Goal: Information Seeking & Learning: Learn about a topic

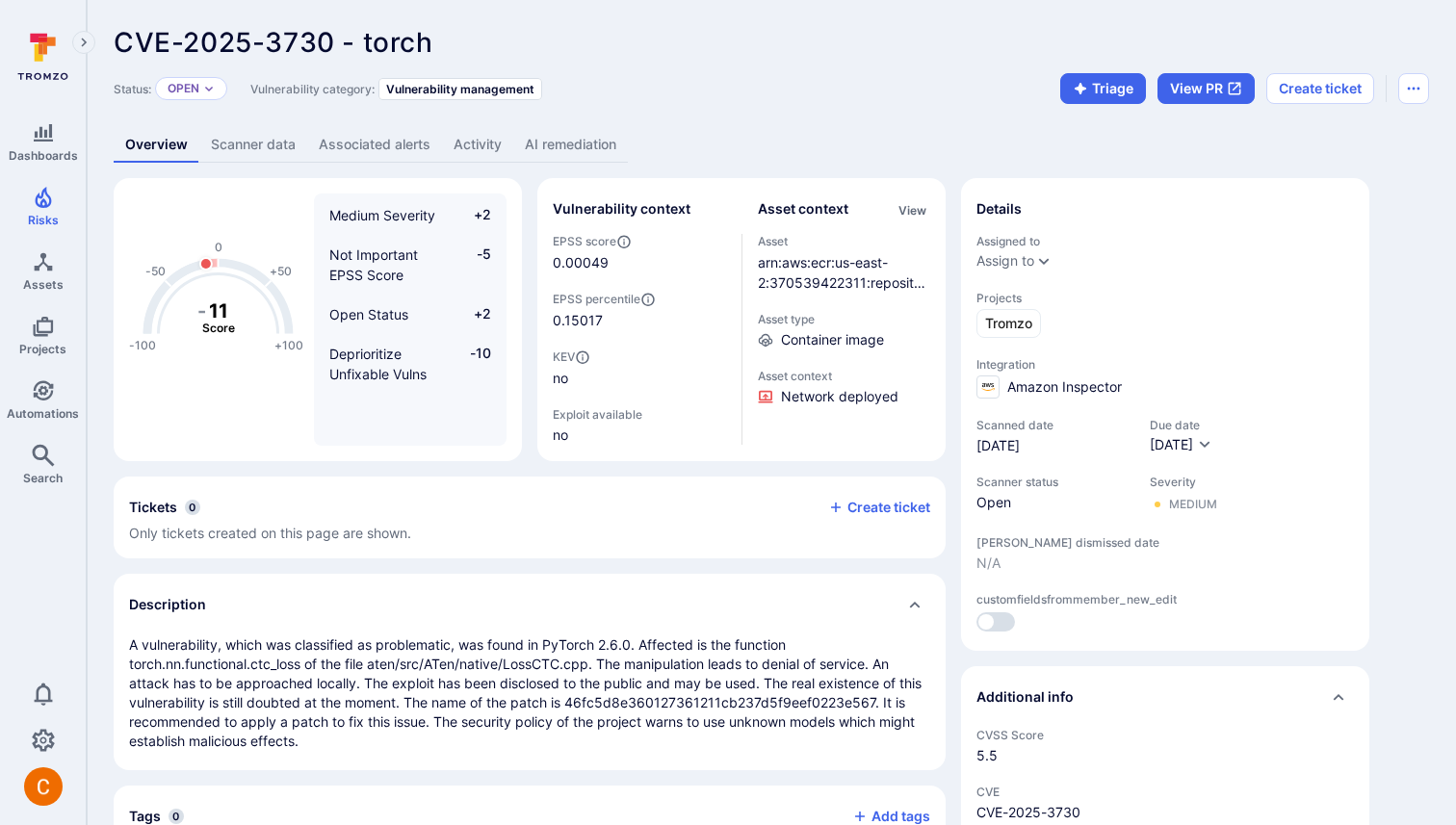
click at [579, 143] on link "AI remediation" at bounding box center [571, 145] width 115 height 36
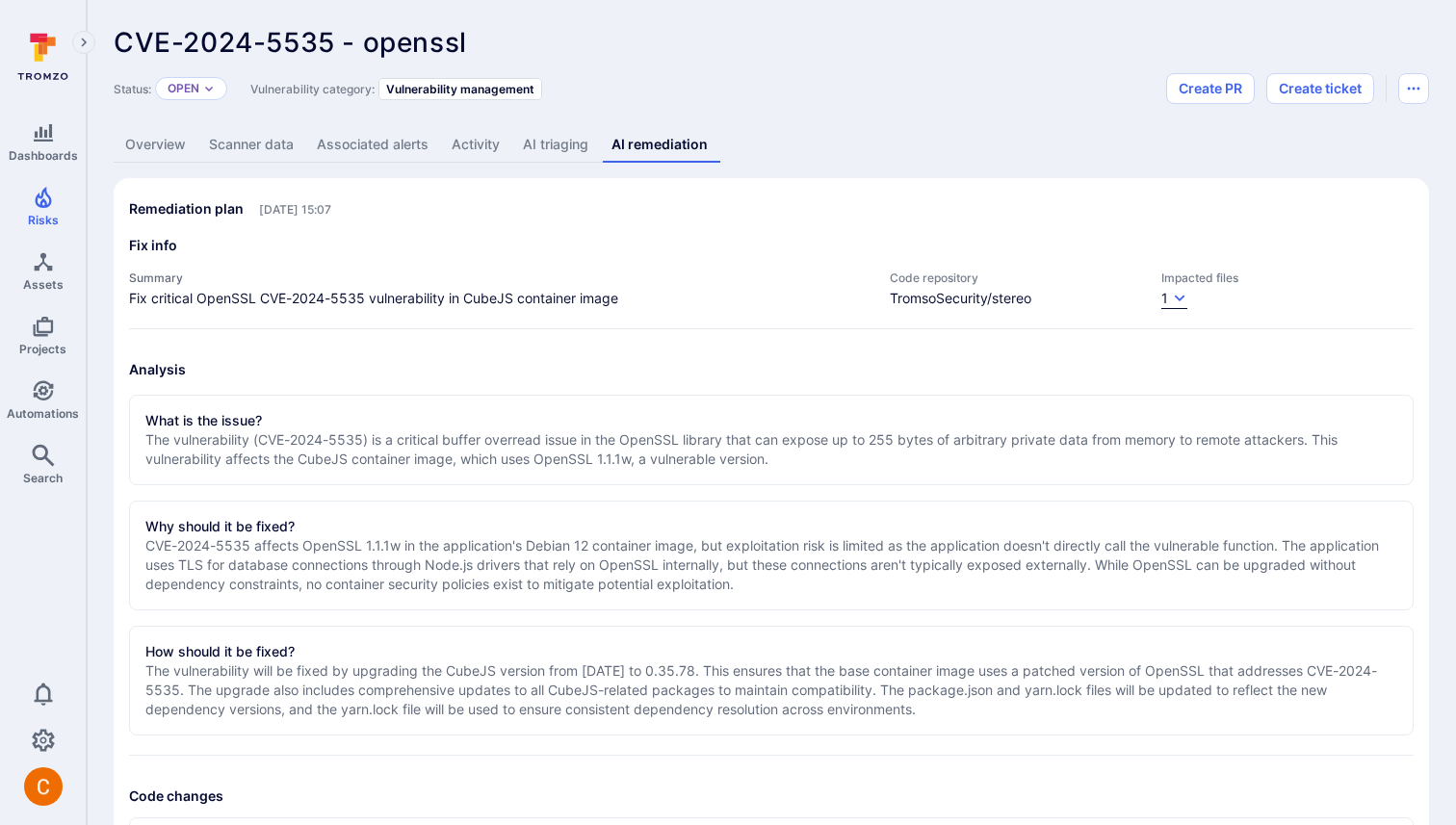
click at [1169, 291] on button "1" at bounding box center [1175, 299] width 26 height 20
click at [1169, 290] on div at bounding box center [728, 412] width 1456 height 825
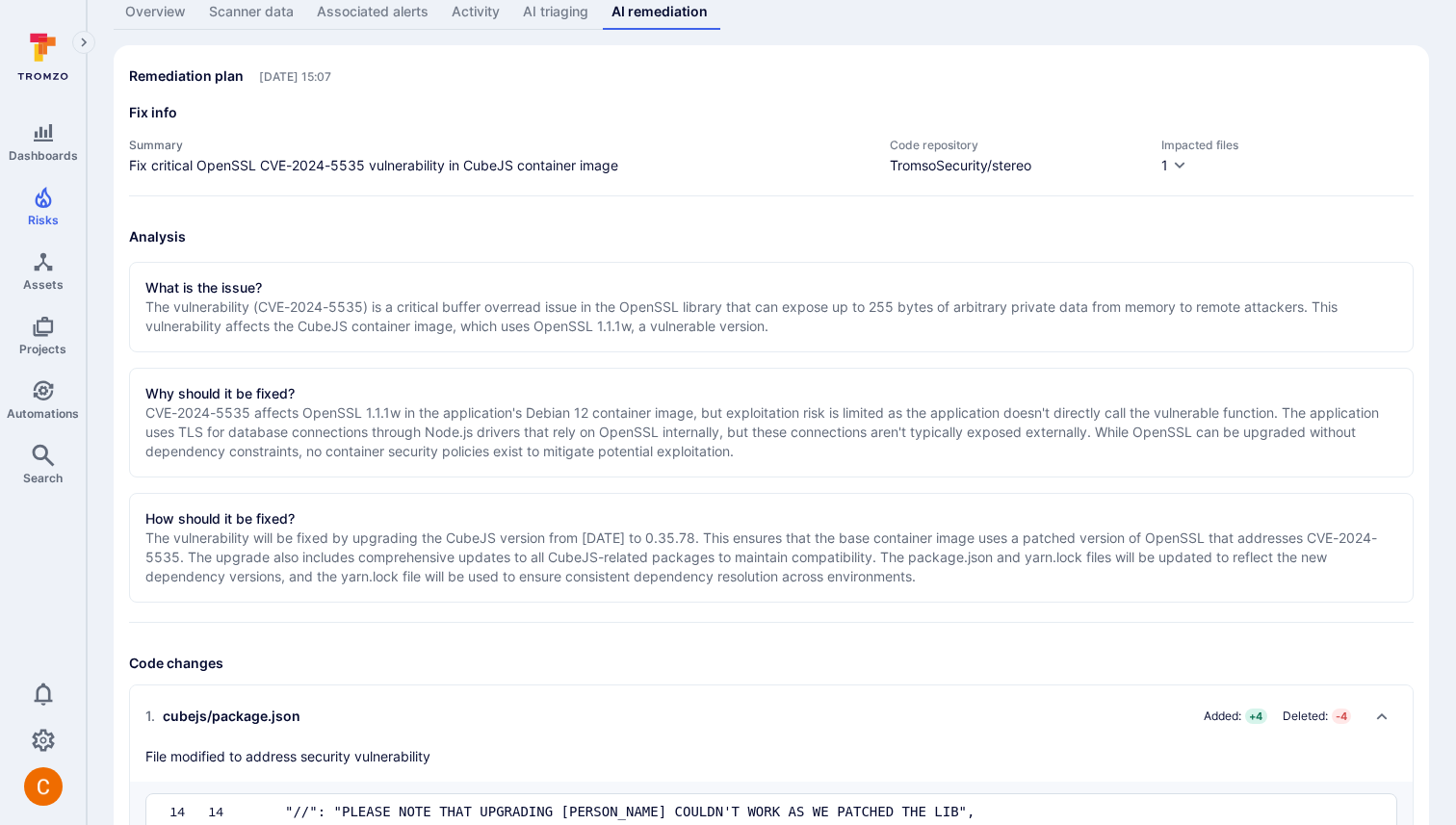
scroll to position [134, 0]
click at [87, 38] on icon "Expand navigation menu" at bounding box center [84, 43] width 14 height 17
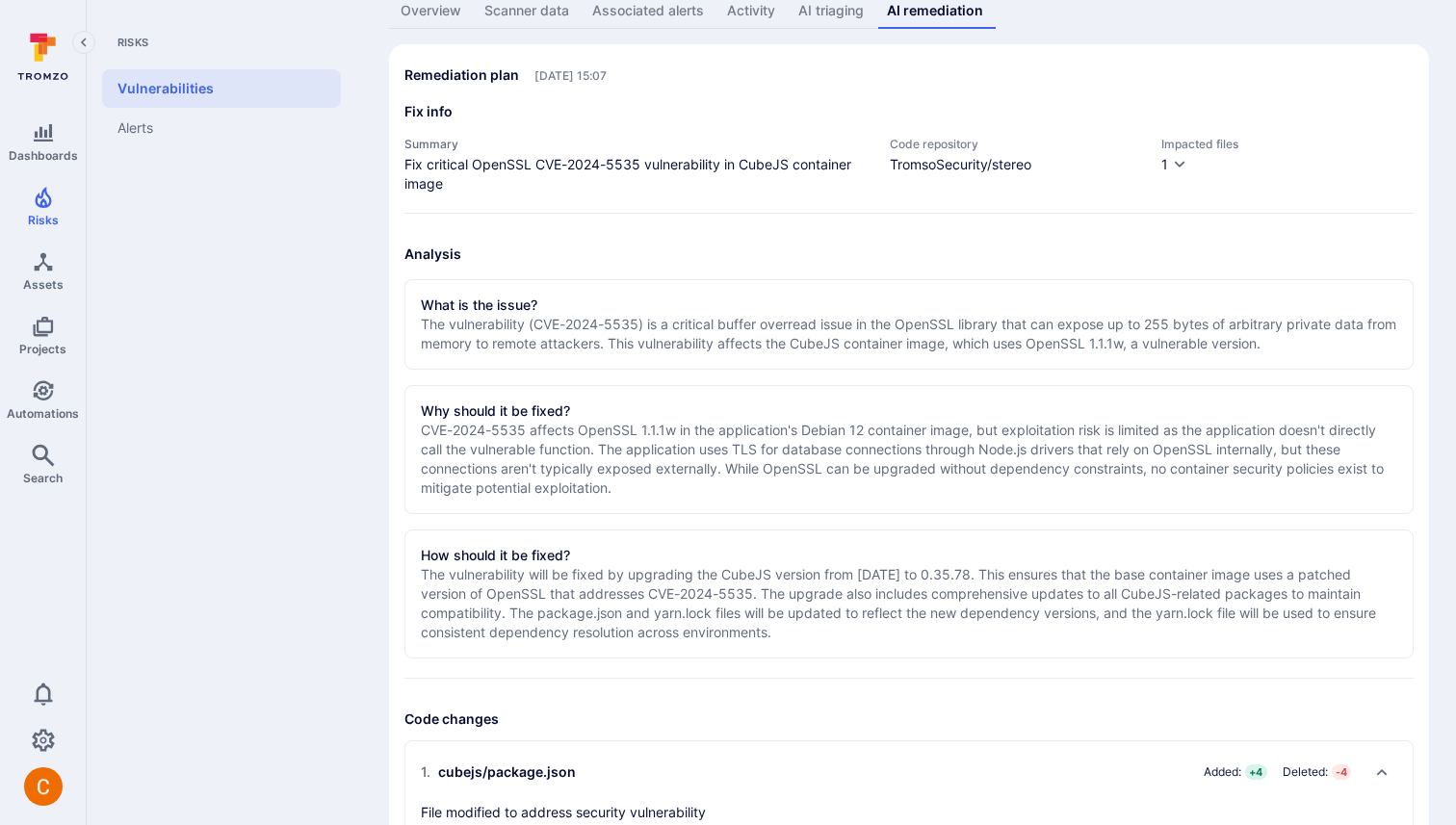
click at [86, 41] on icon "Collapse navigation menu" at bounding box center [84, 43] width 14 height 17
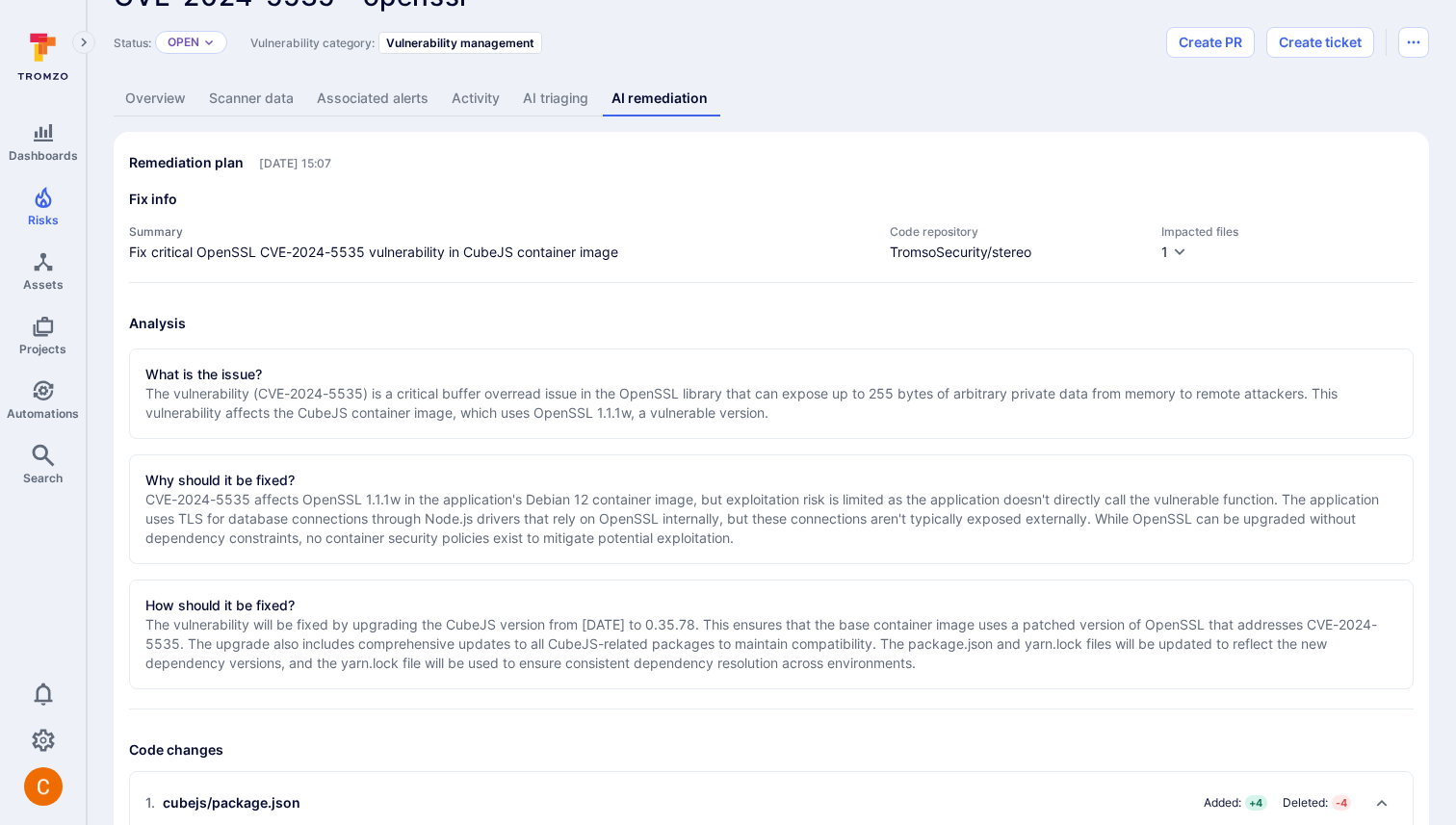
scroll to position [0, 0]
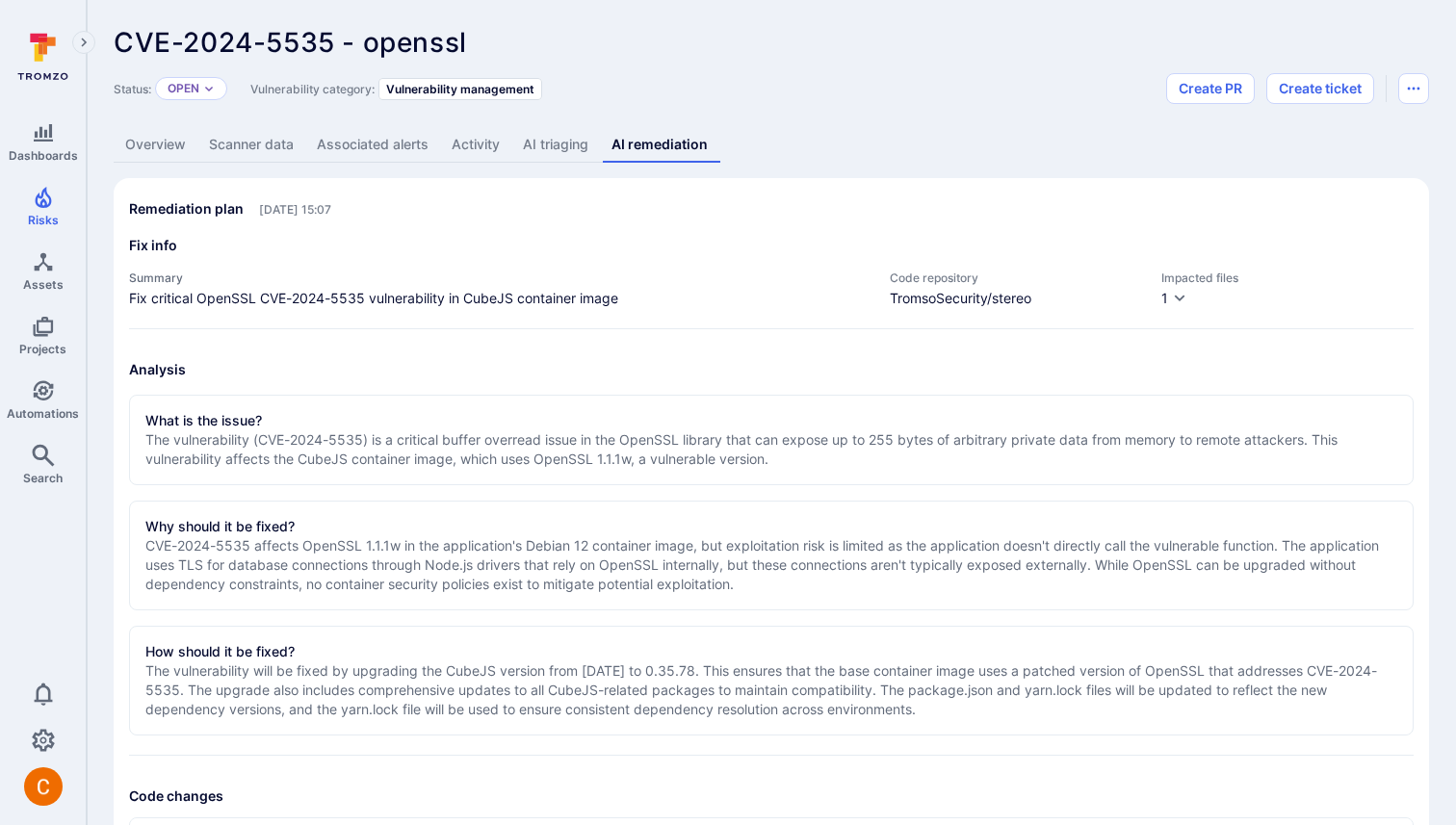
click at [170, 132] on link "Overview" at bounding box center [156, 145] width 84 height 36
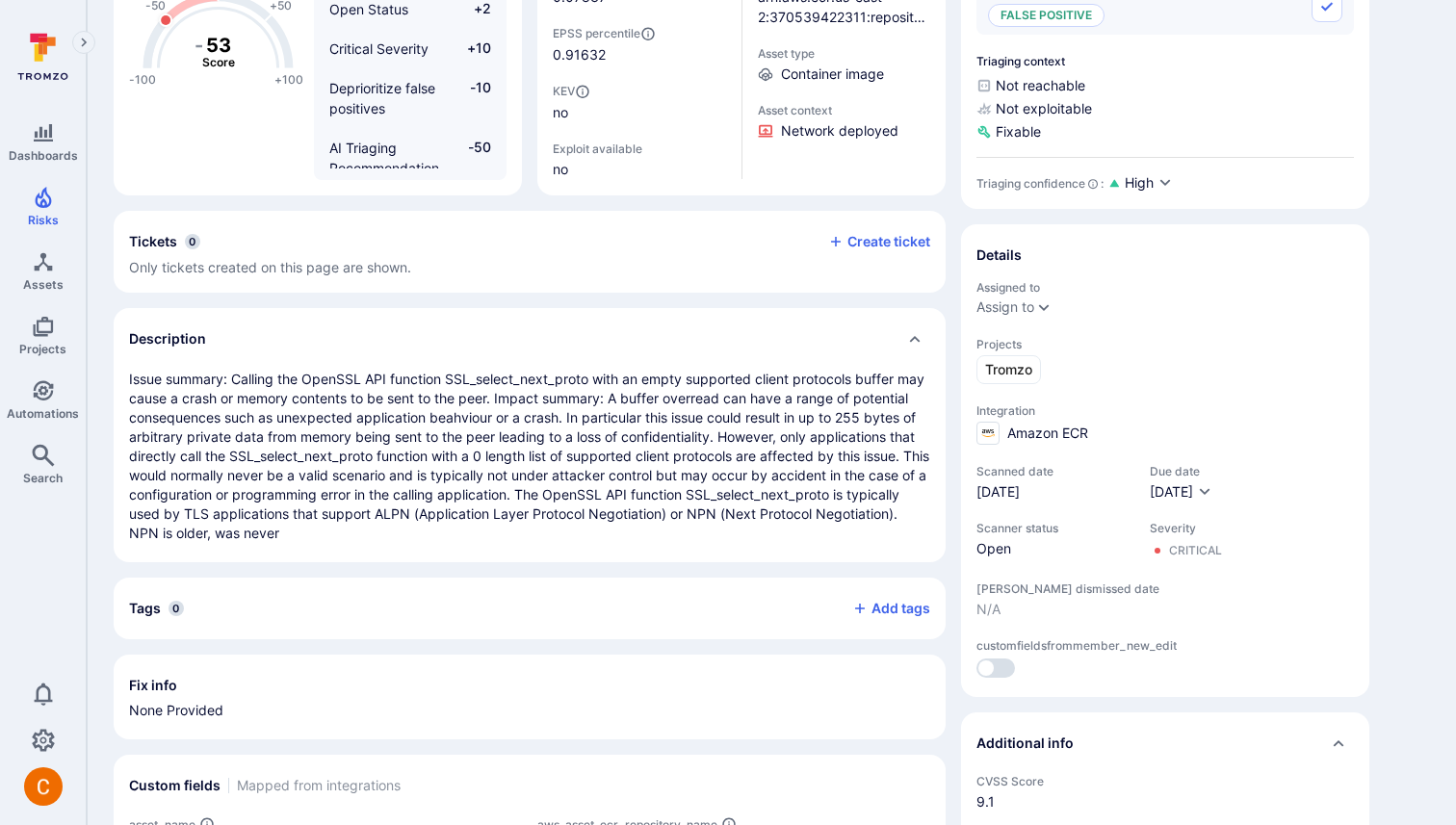
scroll to position [275, 0]
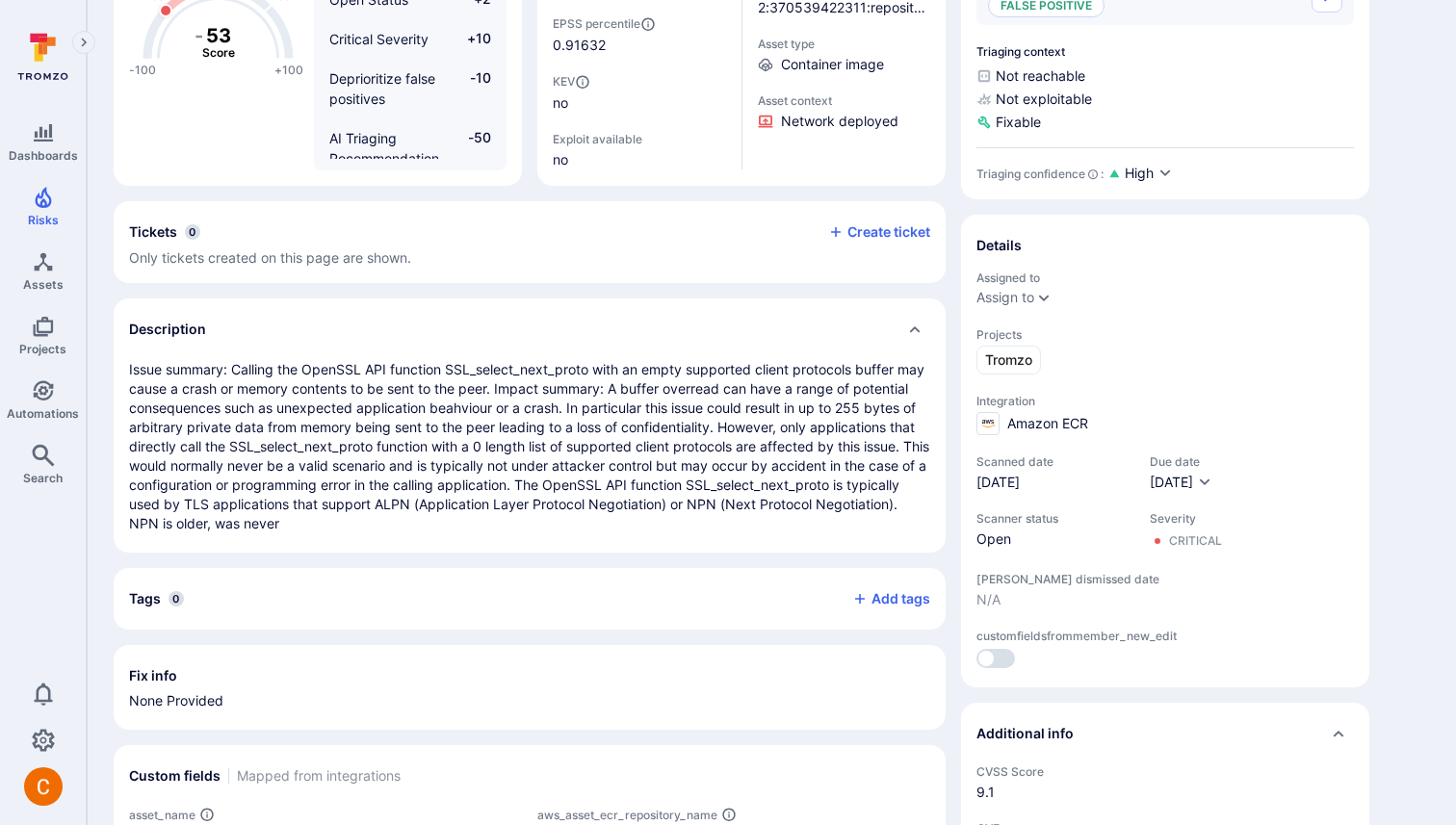
click at [583, 513] on p at bounding box center [529, 447] width 801 height 173
click at [485, 499] on p at bounding box center [529, 447] width 801 height 173
click at [921, 327] on icon "Collapse description" at bounding box center [915, 330] width 16 height 16
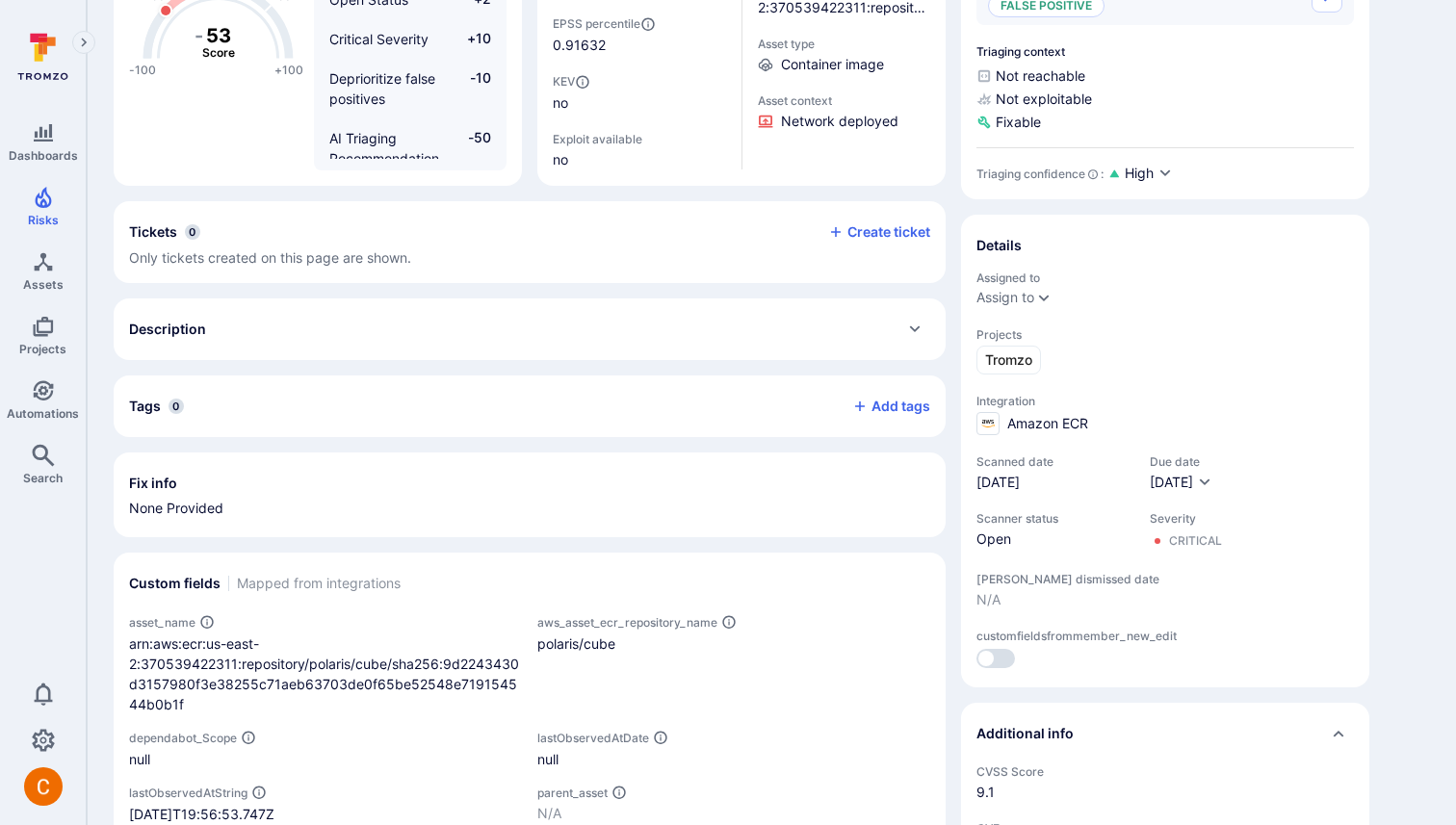
click at [921, 327] on icon "Expand description" at bounding box center [915, 330] width 16 height 16
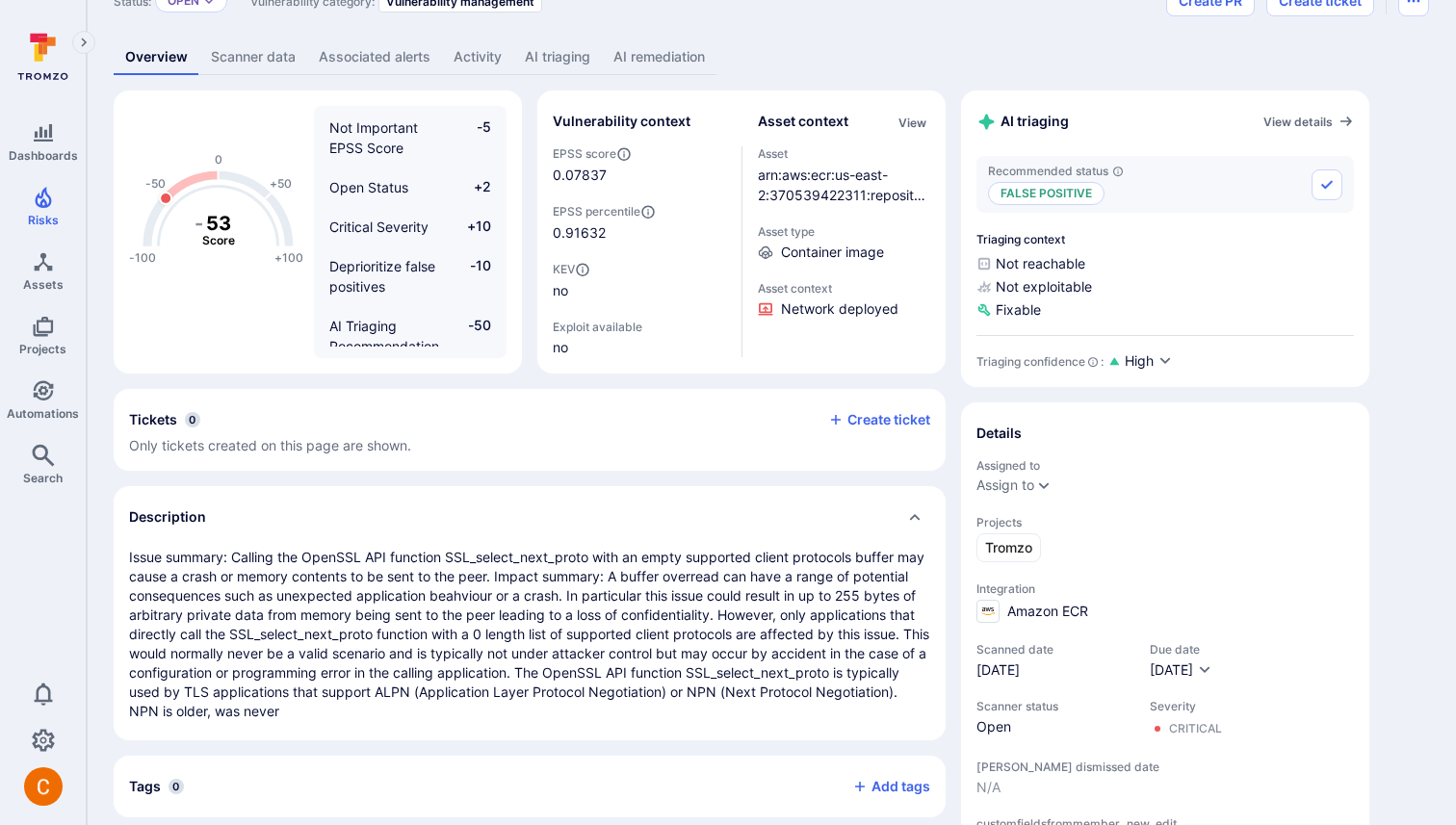
scroll to position [0, 0]
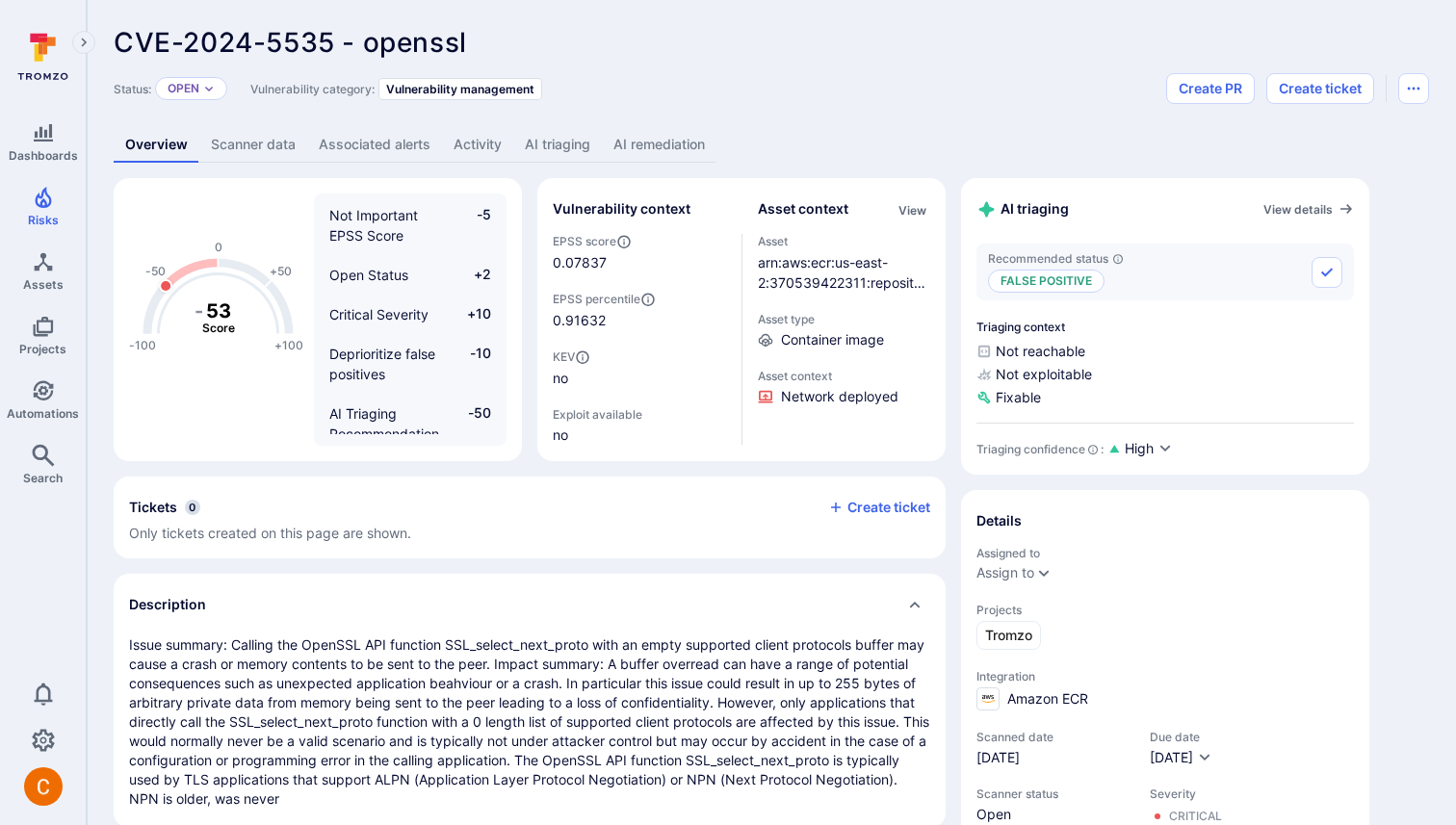
click at [625, 135] on link "AI remediation" at bounding box center [660, 145] width 115 height 36
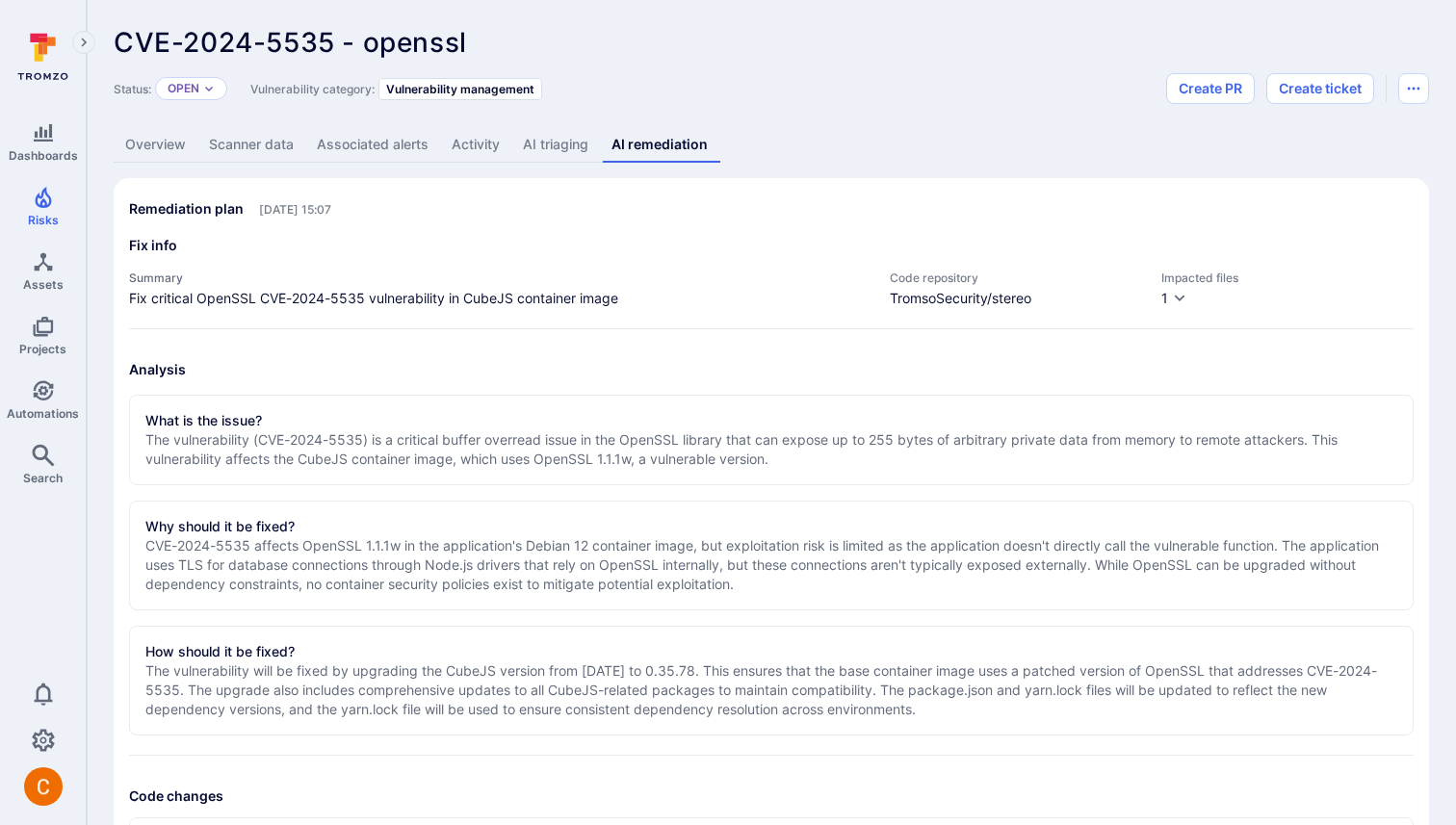
click at [142, 136] on link "Overview" at bounding box center [156, 145] width 84 height 36
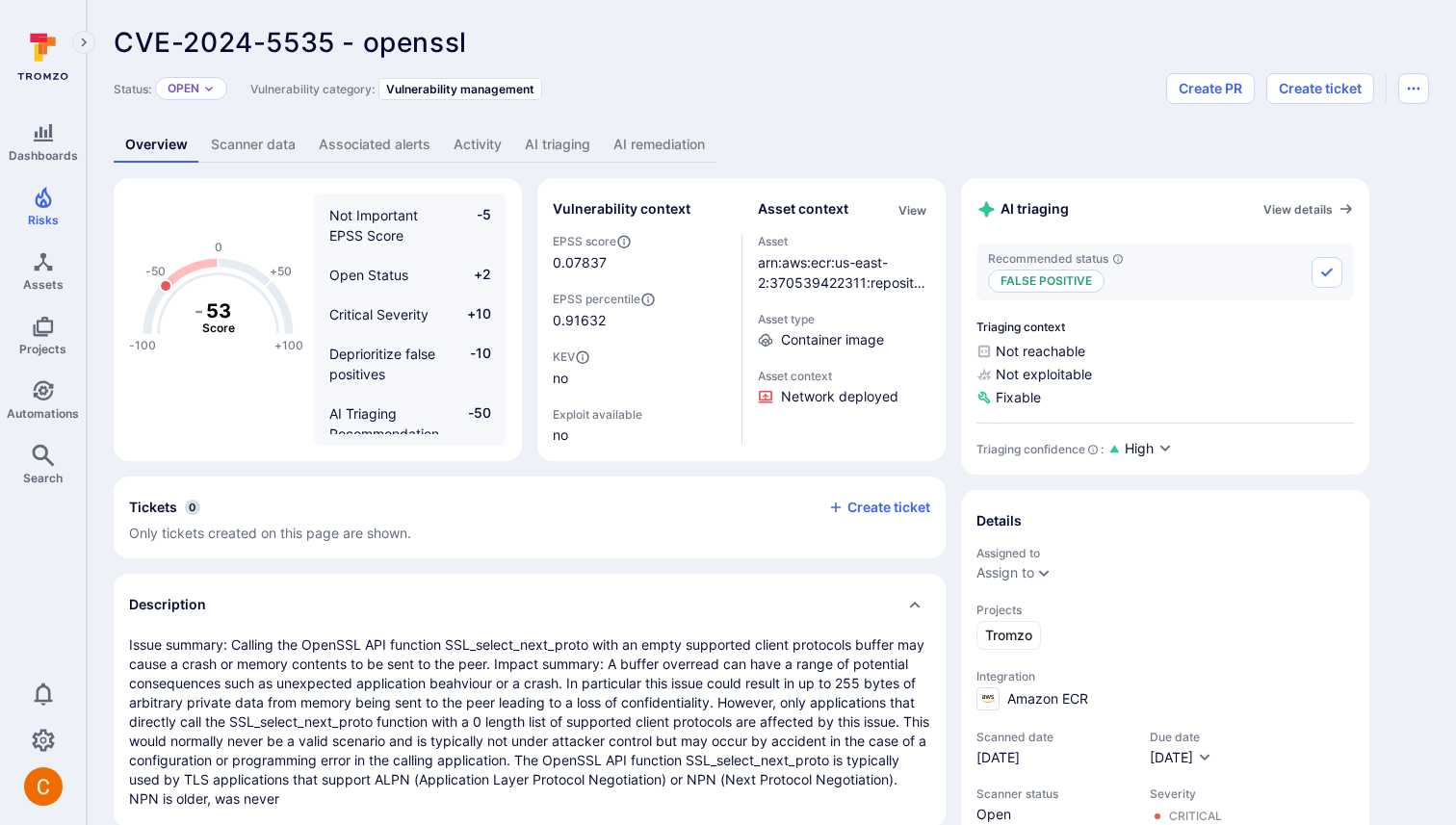
click at [543, 140] on link "AI triaging" at bounding box center [557, 145] width 88 height 36
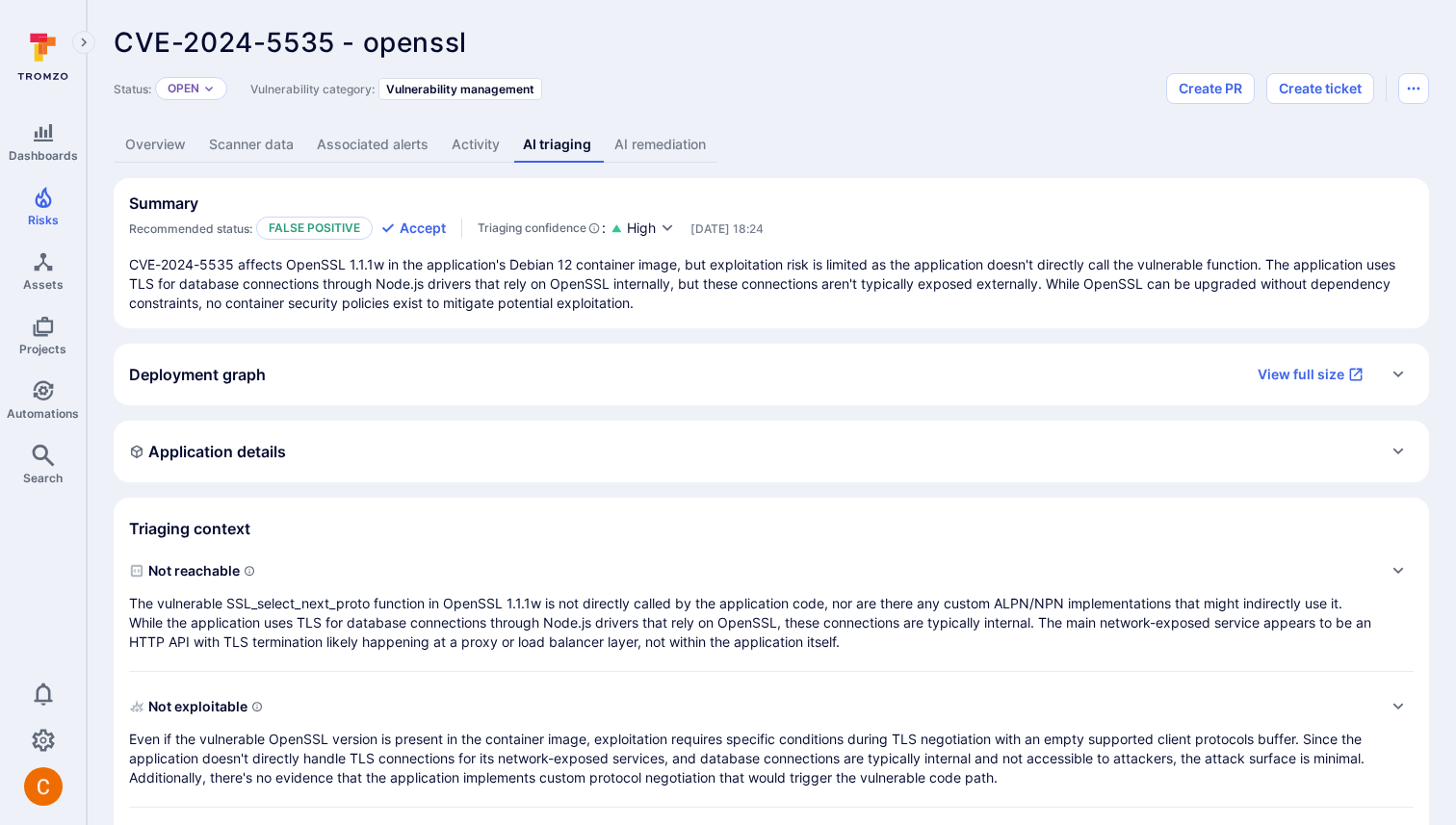
click at [161, 145] on link "Overview" at bounding box center [156, 145] width 84 height 36
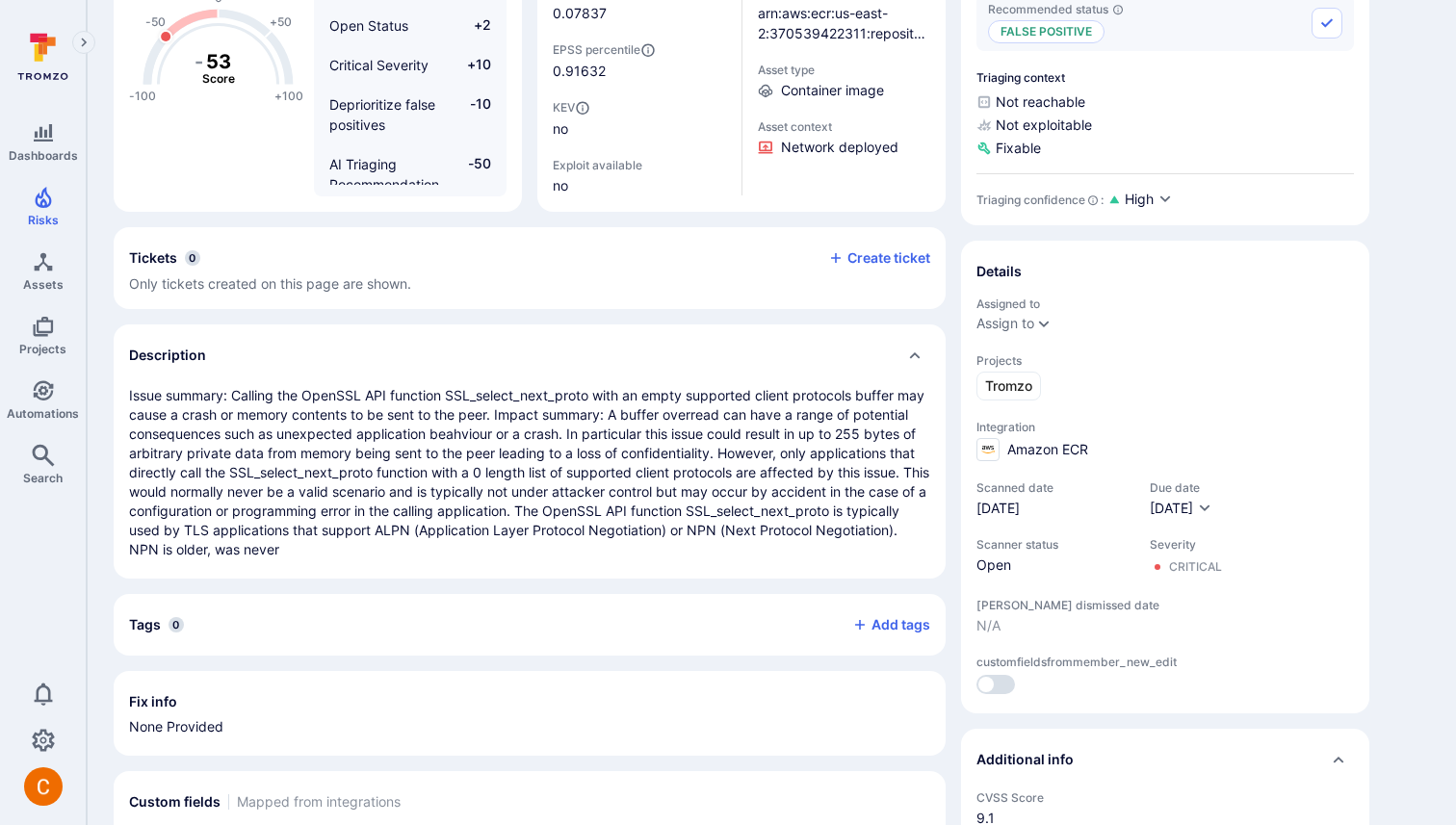
scroll to position [253, 0]
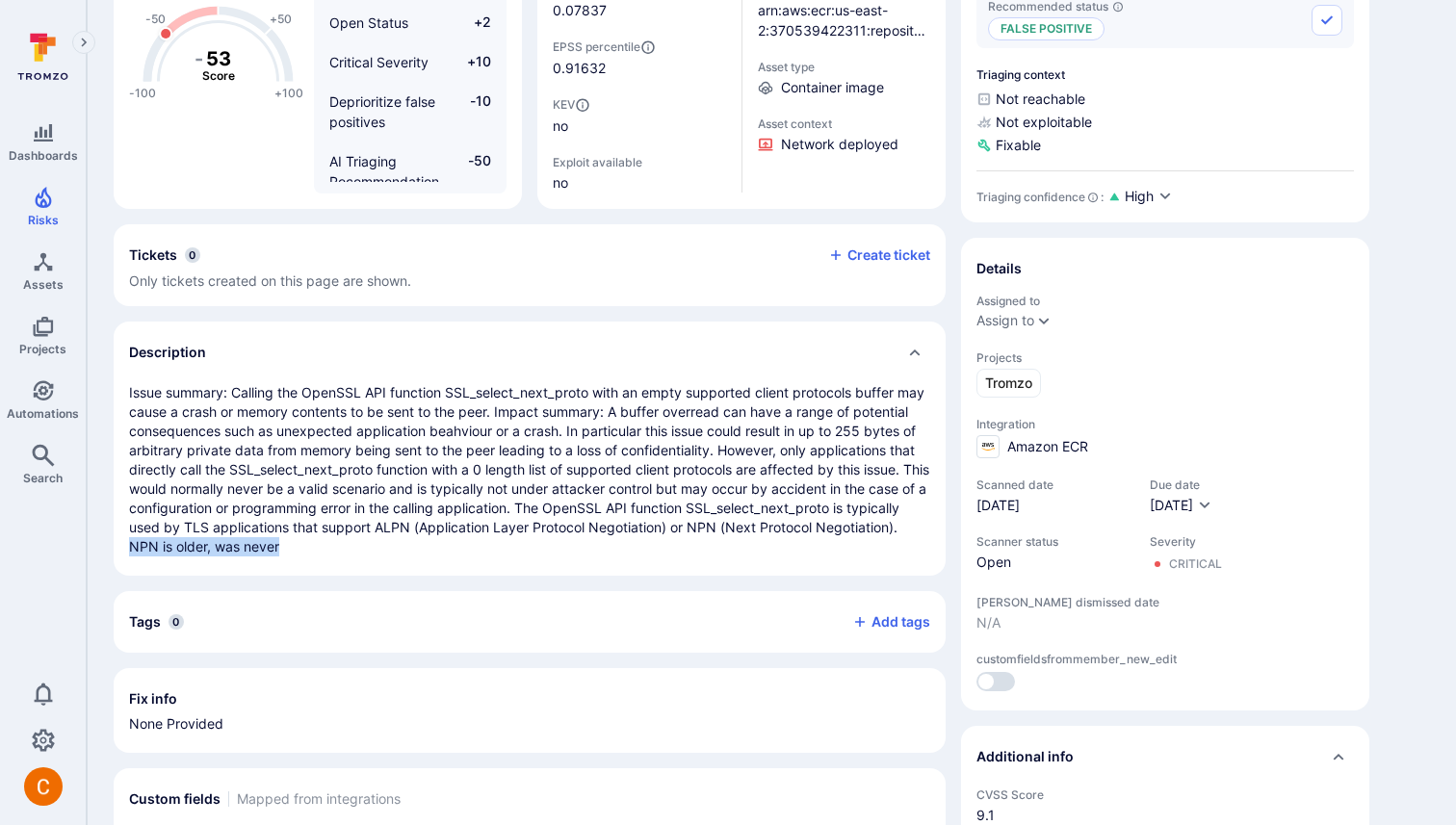
drag, startPoint x: 344, startPoint y: 550, endPoint x: 513, endPoint y: 551, distance: 169.0
click at [513, 551] on p at bounding box center [529, 469] width 801 height 173
copy p "NPN is older, was never"
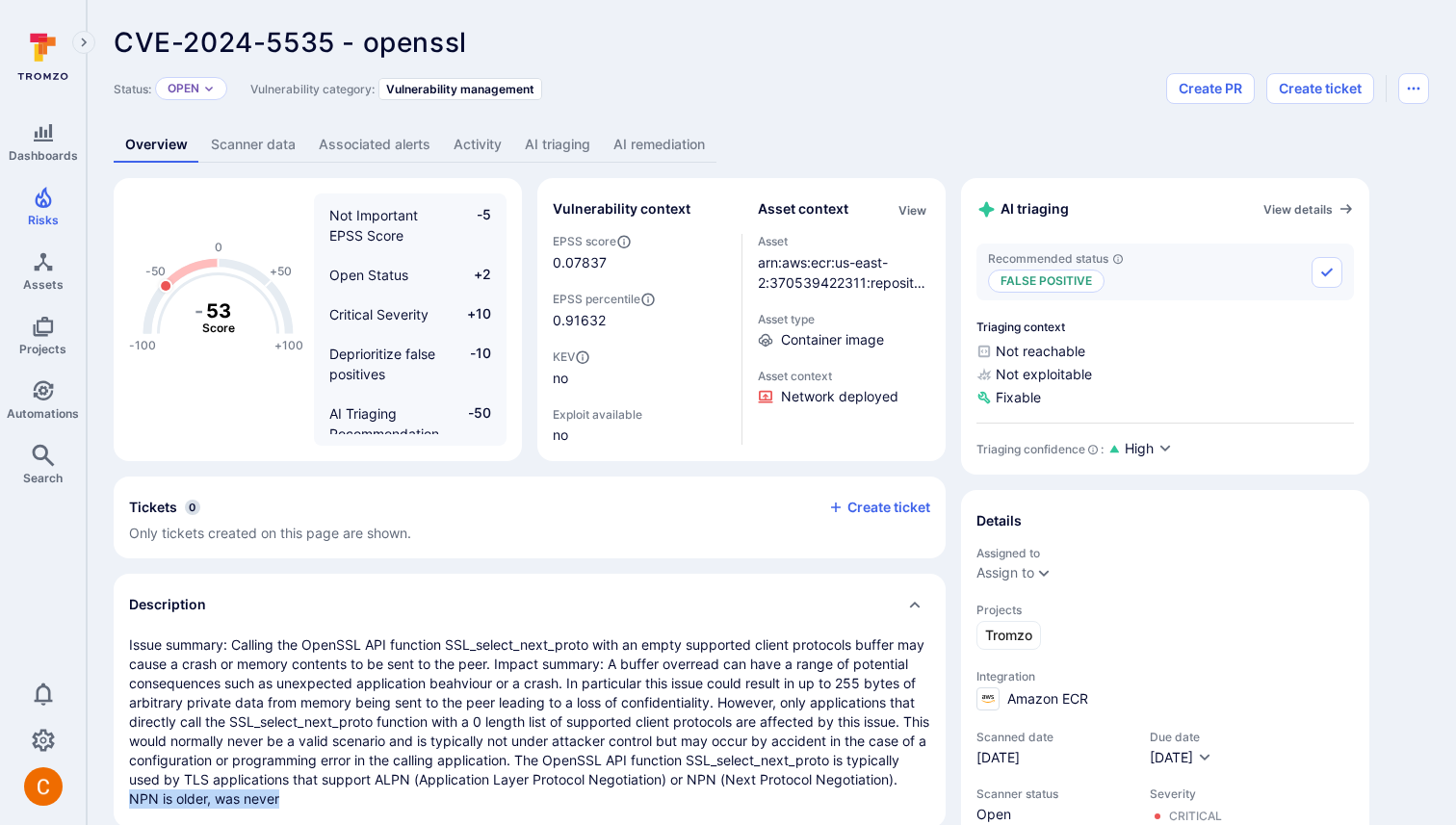
click at [661, 136] on link "AI remediation" at bounding box center [660, 145] width 115 height 36
